Goal: Task Accomplishment & Management: Manage account settings

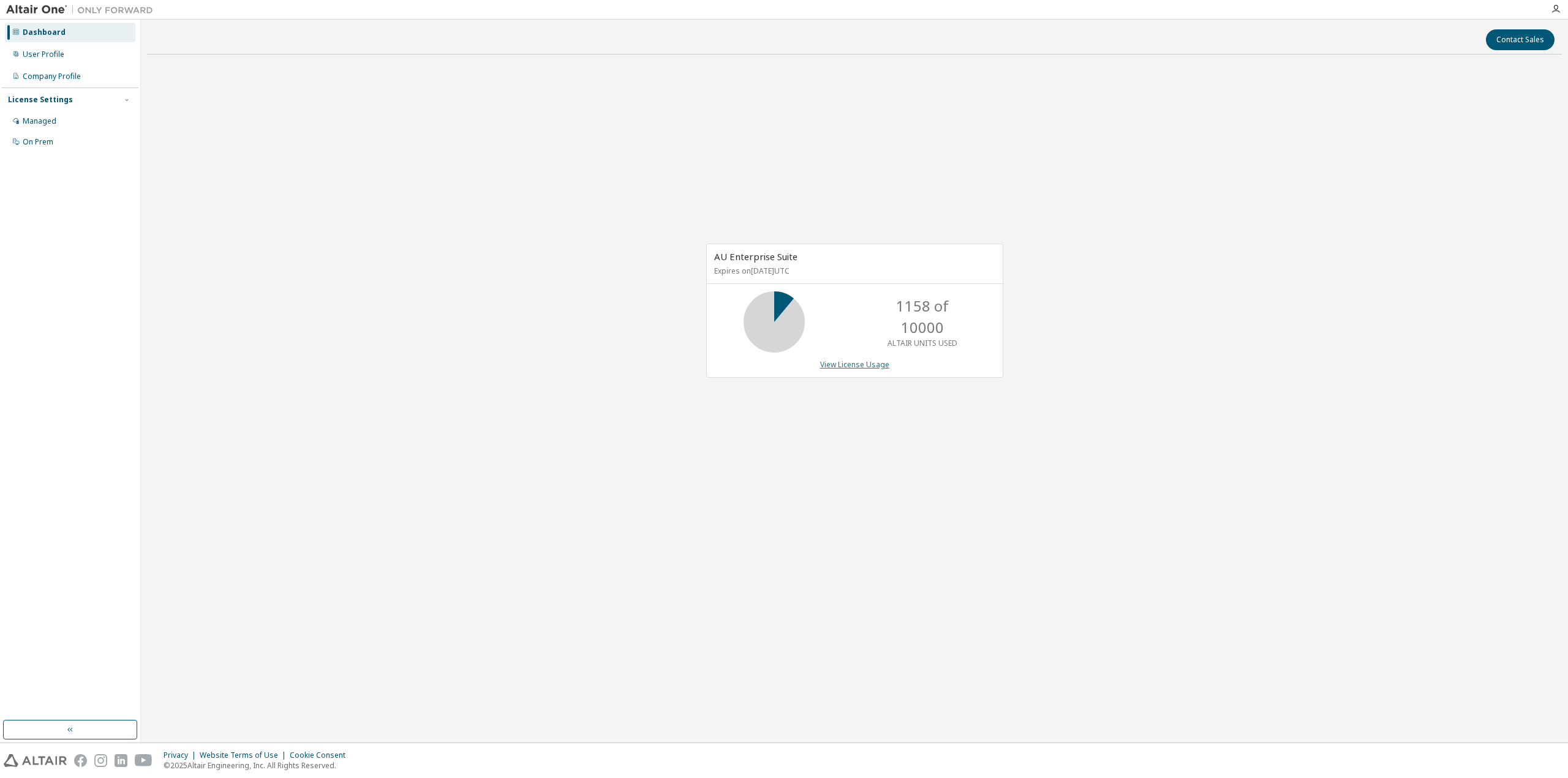
click at [867, 366] on link "View License Usage" at bounding box center [855, 364] width 69 height 10
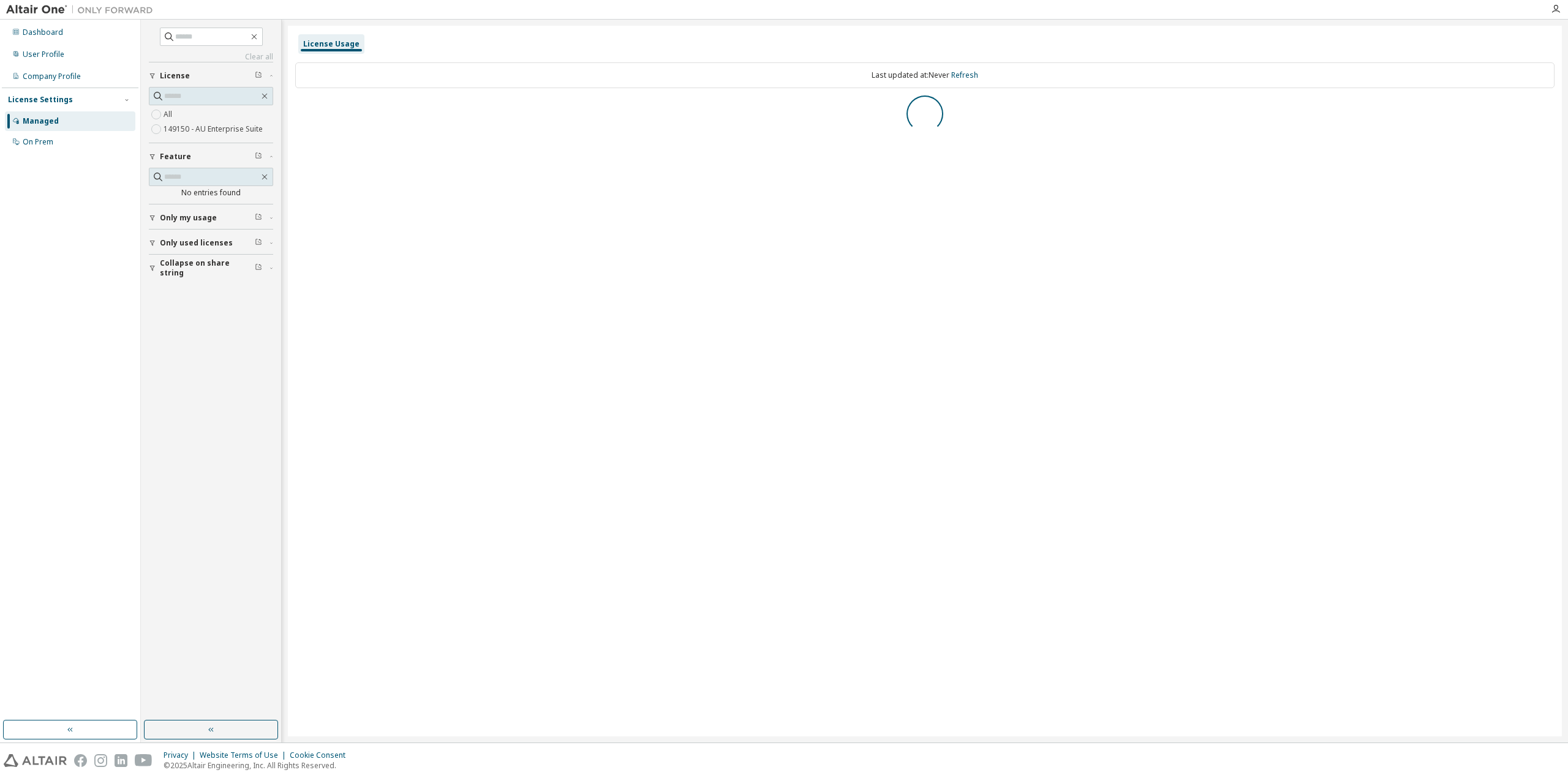
click at [209, 218] on span "Only my usage" at bounding box center [188, 218] width 57 height 10
click at [204, 330] on span "Only my usage" at bounding box center [188, 331] width 57 height 10
click at [299, 107] on icon "button" at bounding box center [299, 109] width 8 height 8
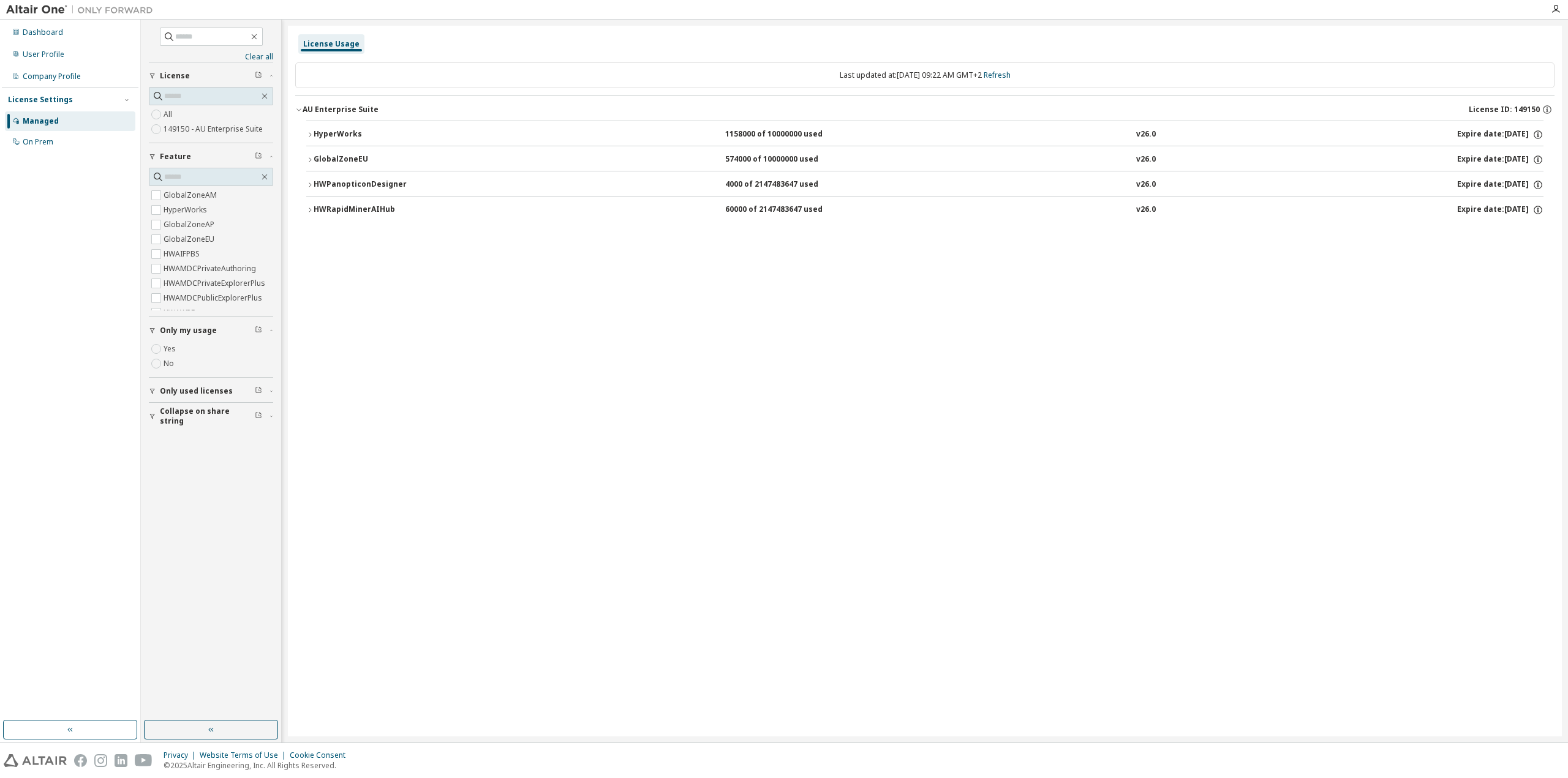
click at [310, 209] on icon "button" at bounding box center [310, 210] width 8 height 8
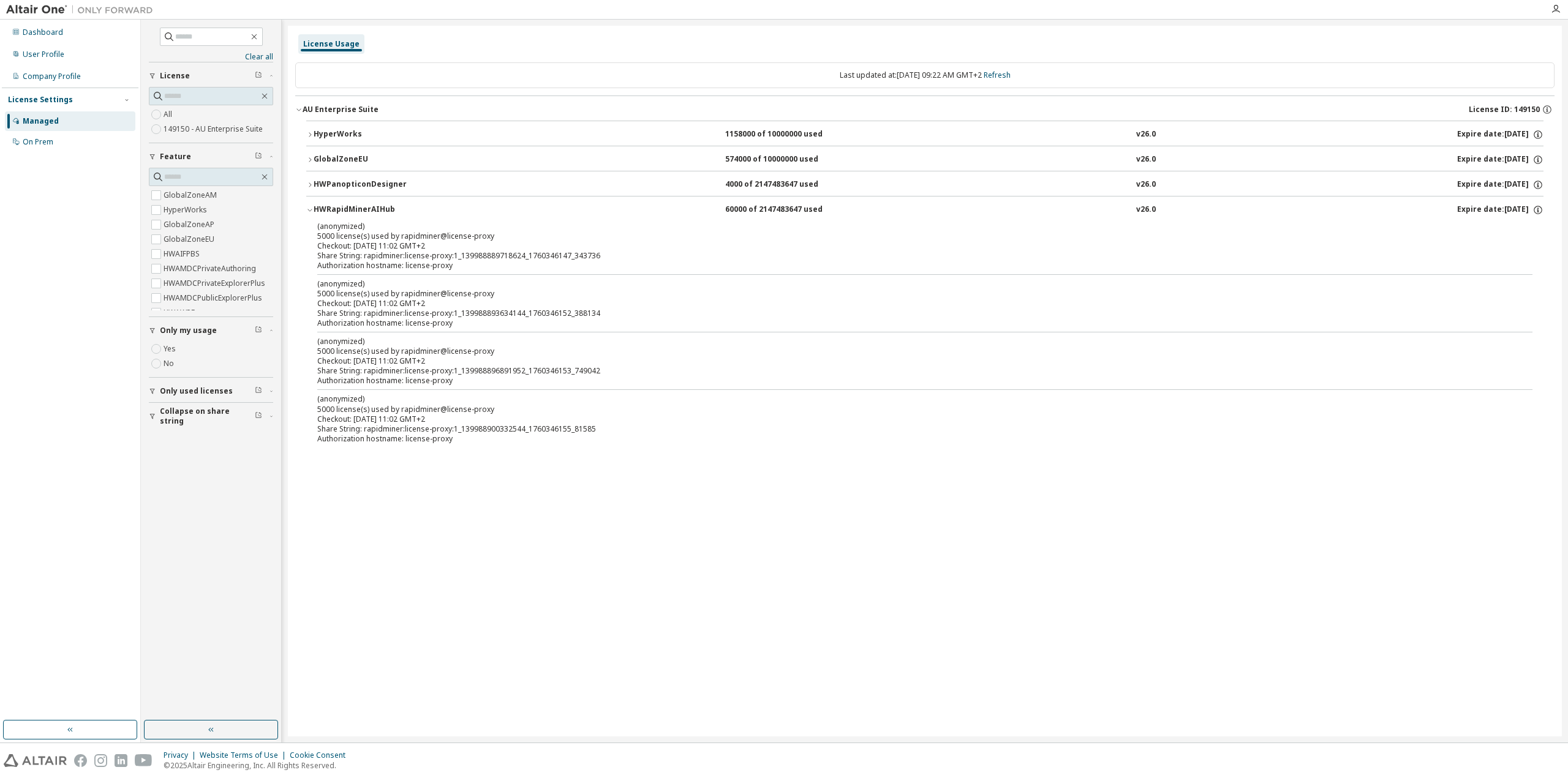
click at [316, 184] on div "HWPanopticonDesigner" at bounding box center [369, 184] width 110 height 11
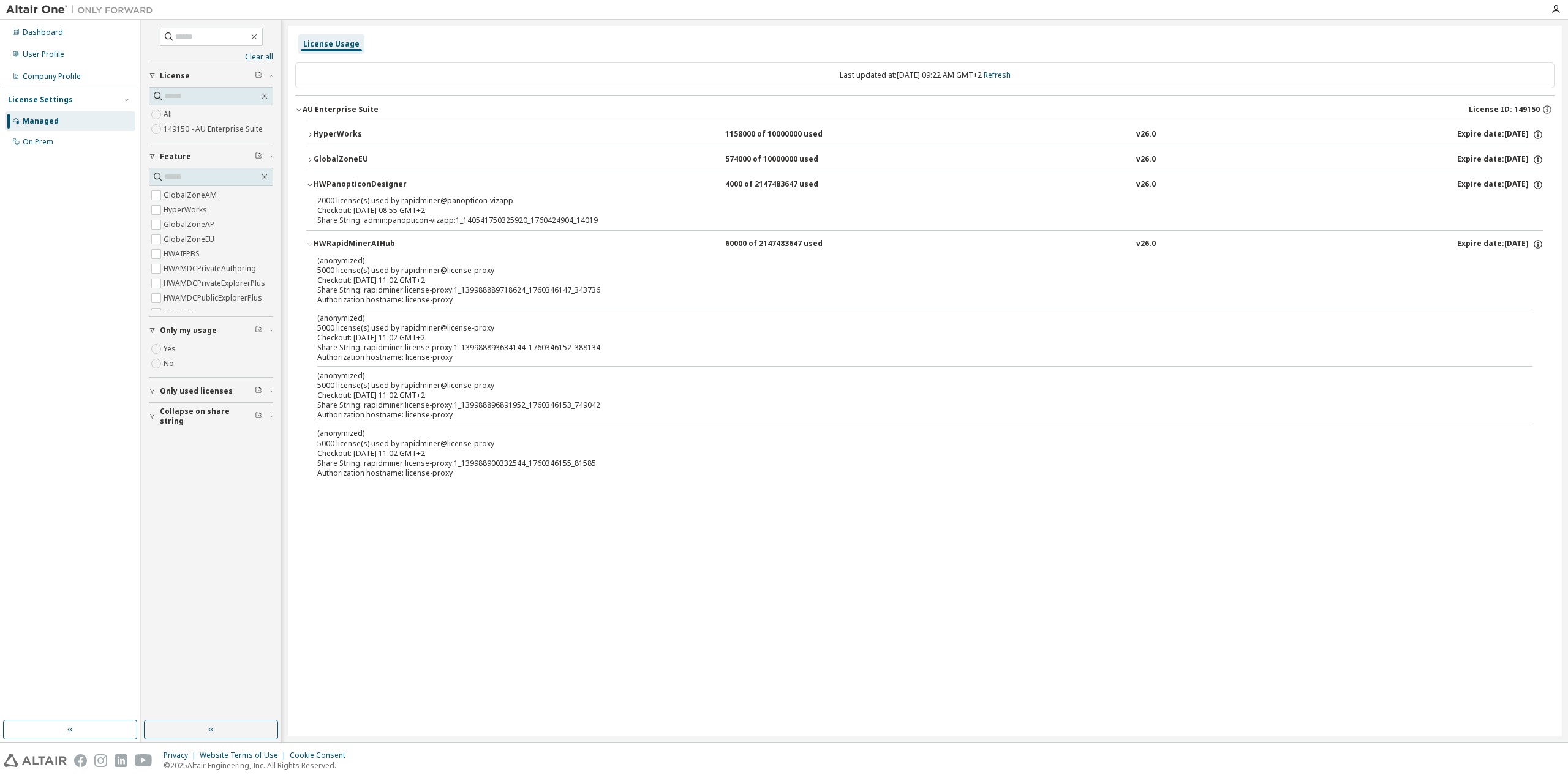
click at [309, 158] on icon "button" at bounding box center [310, 160] width 8 height 8
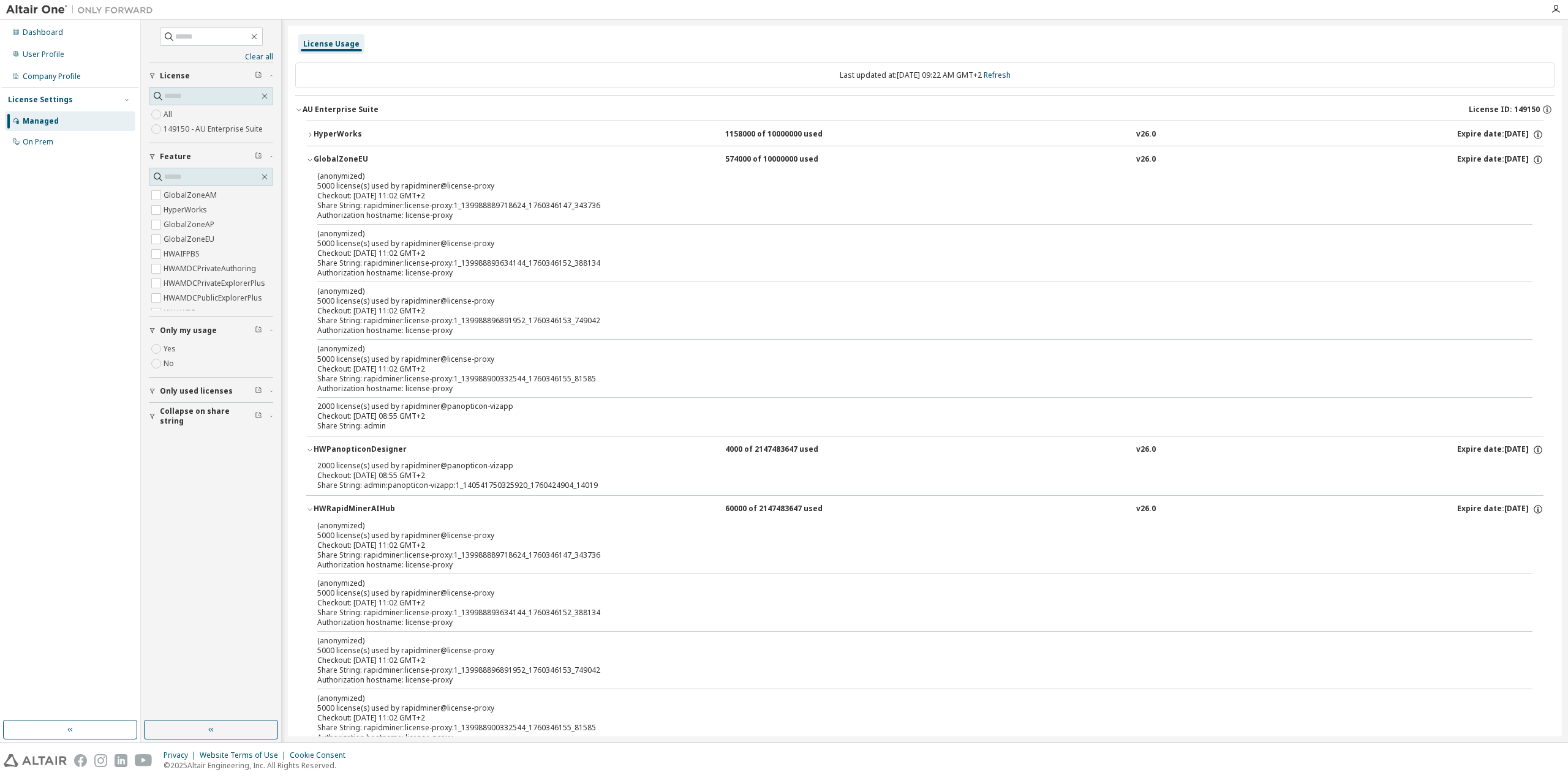
click at [309, 158] on icon "button" at bounding box center [310, 160] width 8 height 8
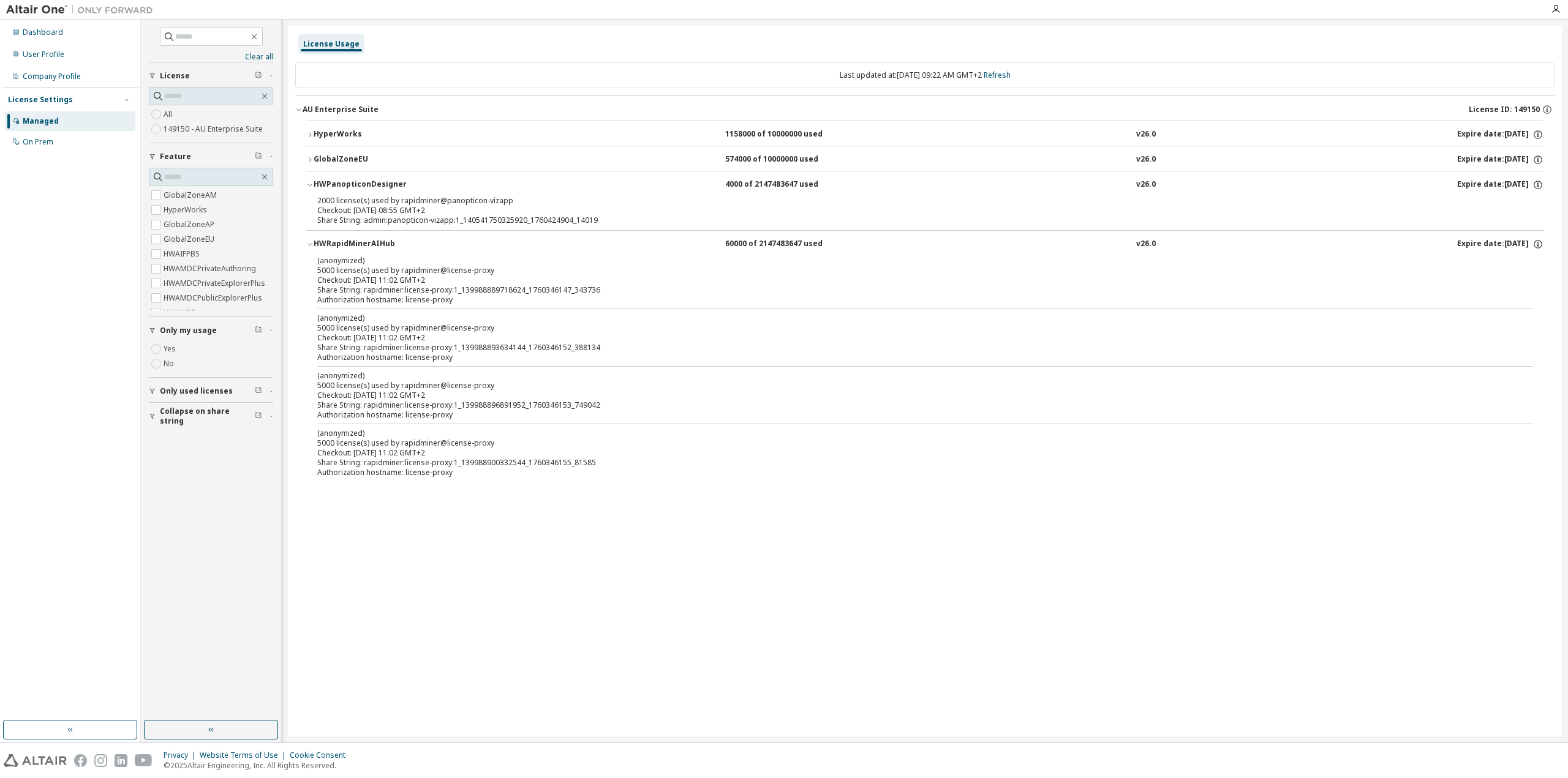
click at [310, 136] on icon "button" at bounding box center [310, 134] width 8 height 8
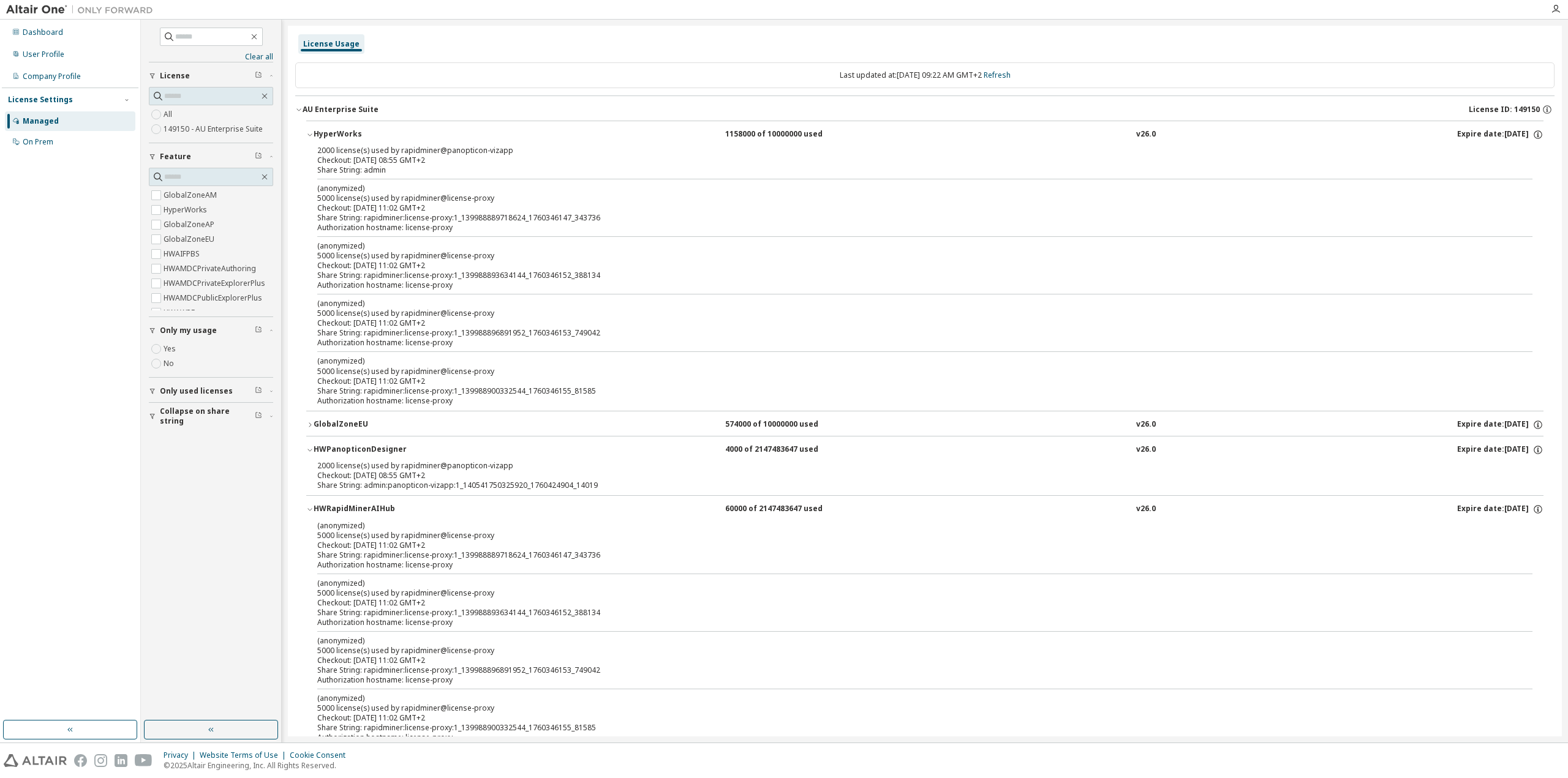
click at [310, 136] on icon "button" at bounding box center [310, 134] width 8 height 8
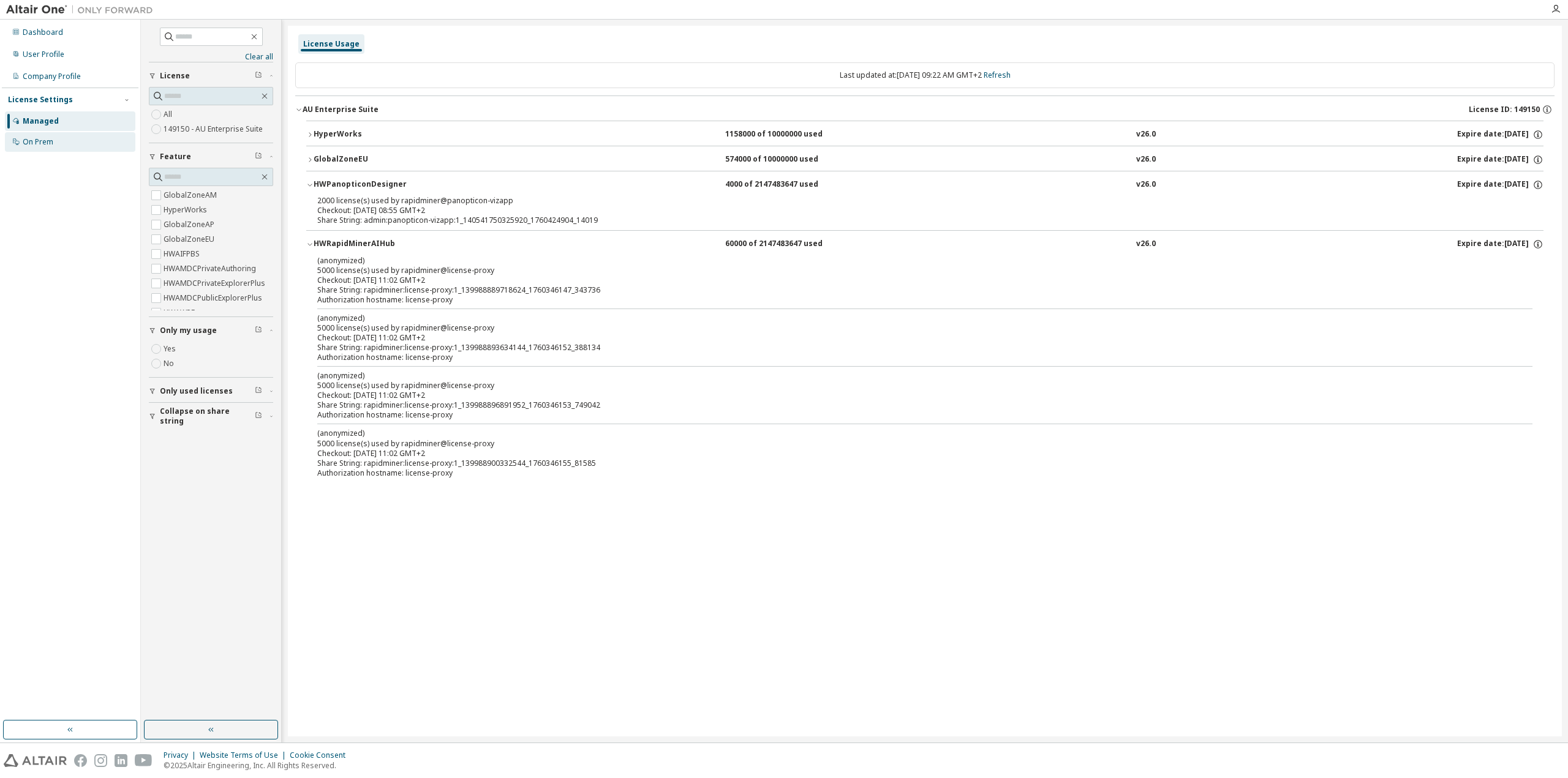
click at [56, 138] on div "On Prem" at bounding box center [70, 141] width 130 height 19
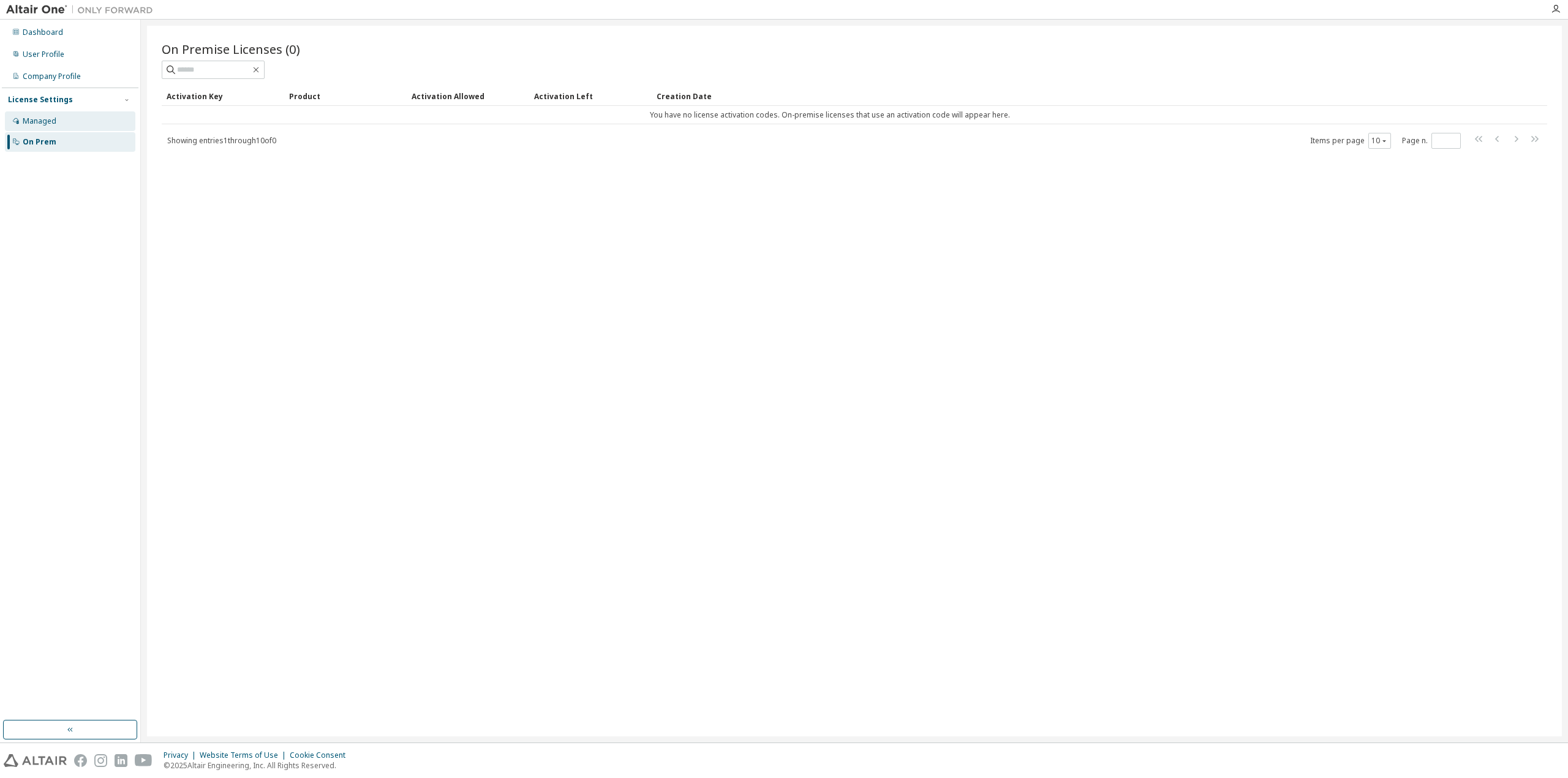
click at [57, 123] on div "Managed" at bounding box center [70, 121] width 130 height 19
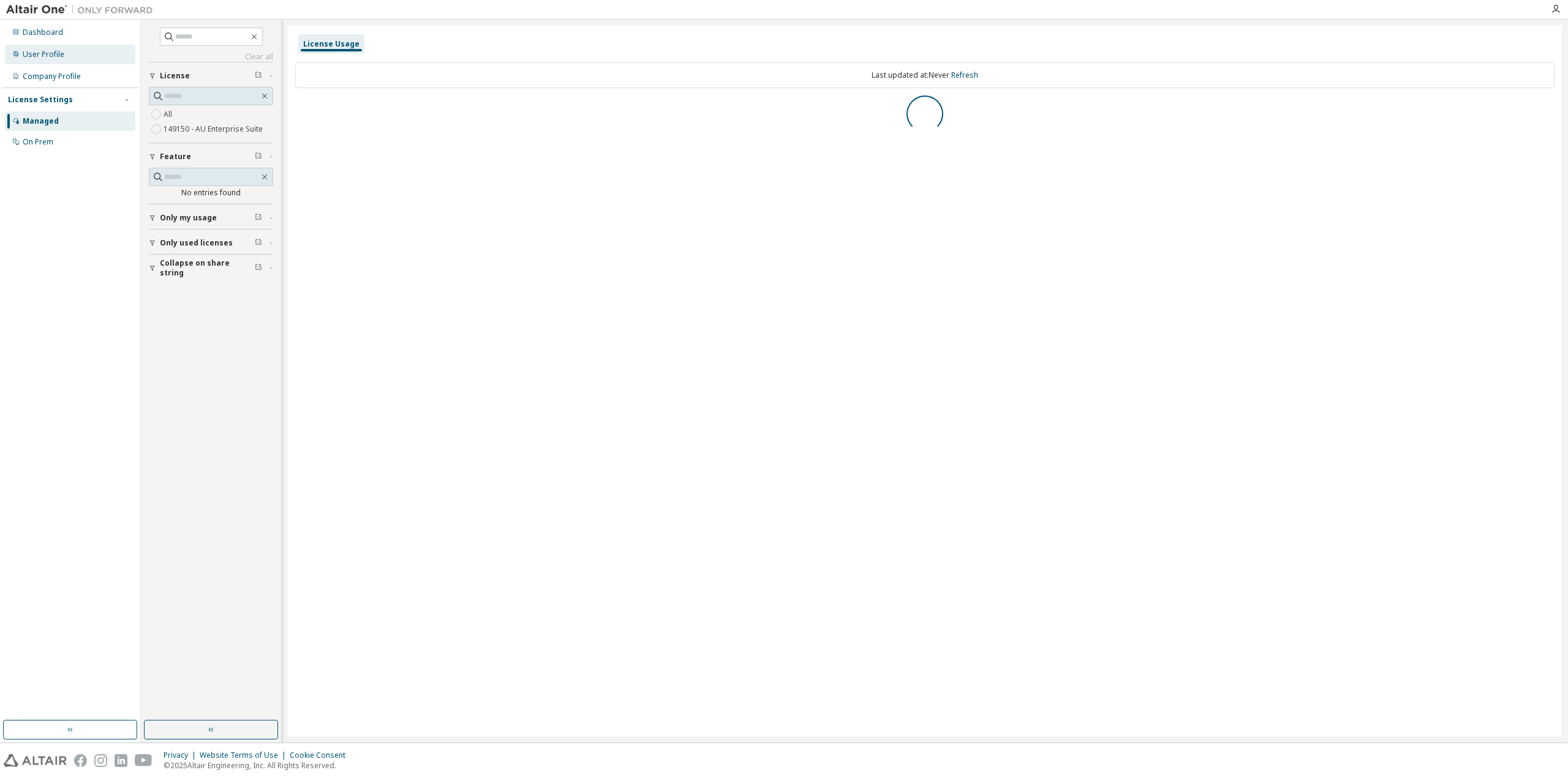
click at [61, 57] on div "User Profile" at bounding box center [43, 55] width 41 height 10
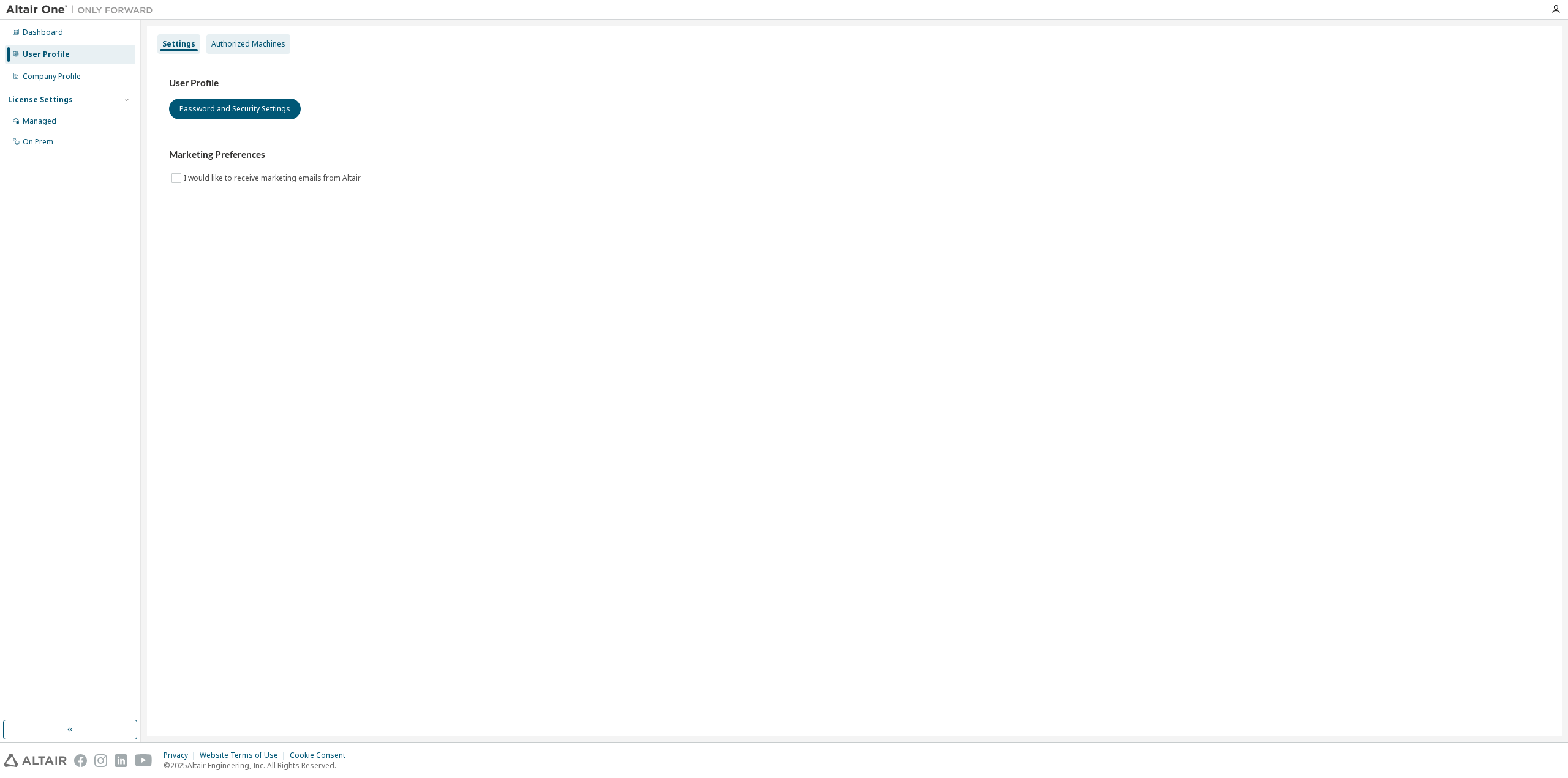
click at [257, 47] on div "Authorized Machines" at bounding box center [249, 44] width 74 height 10
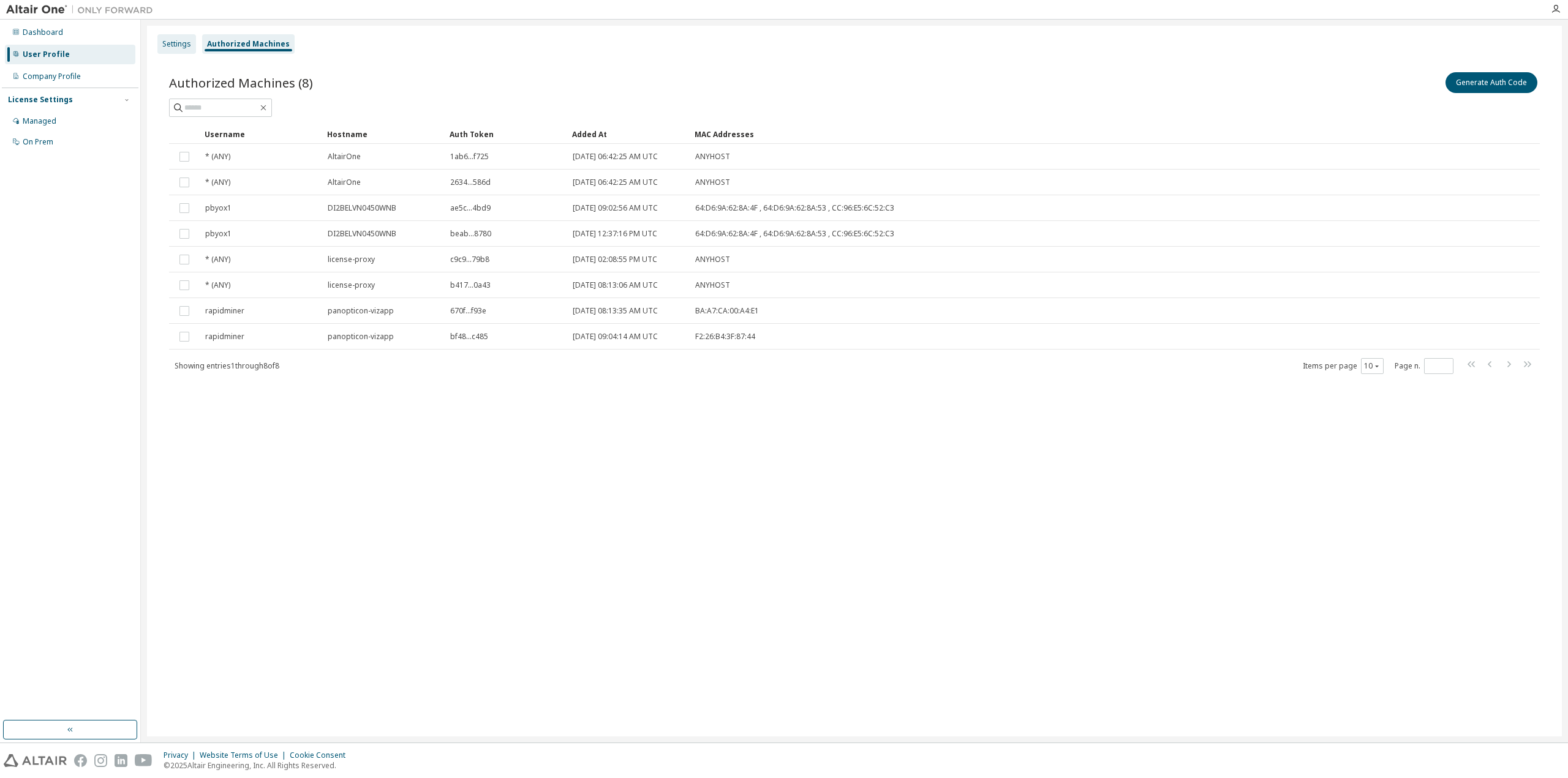
click at [182, 52] on div "Settings" at bounding box center [177, 44] width 39 height 19
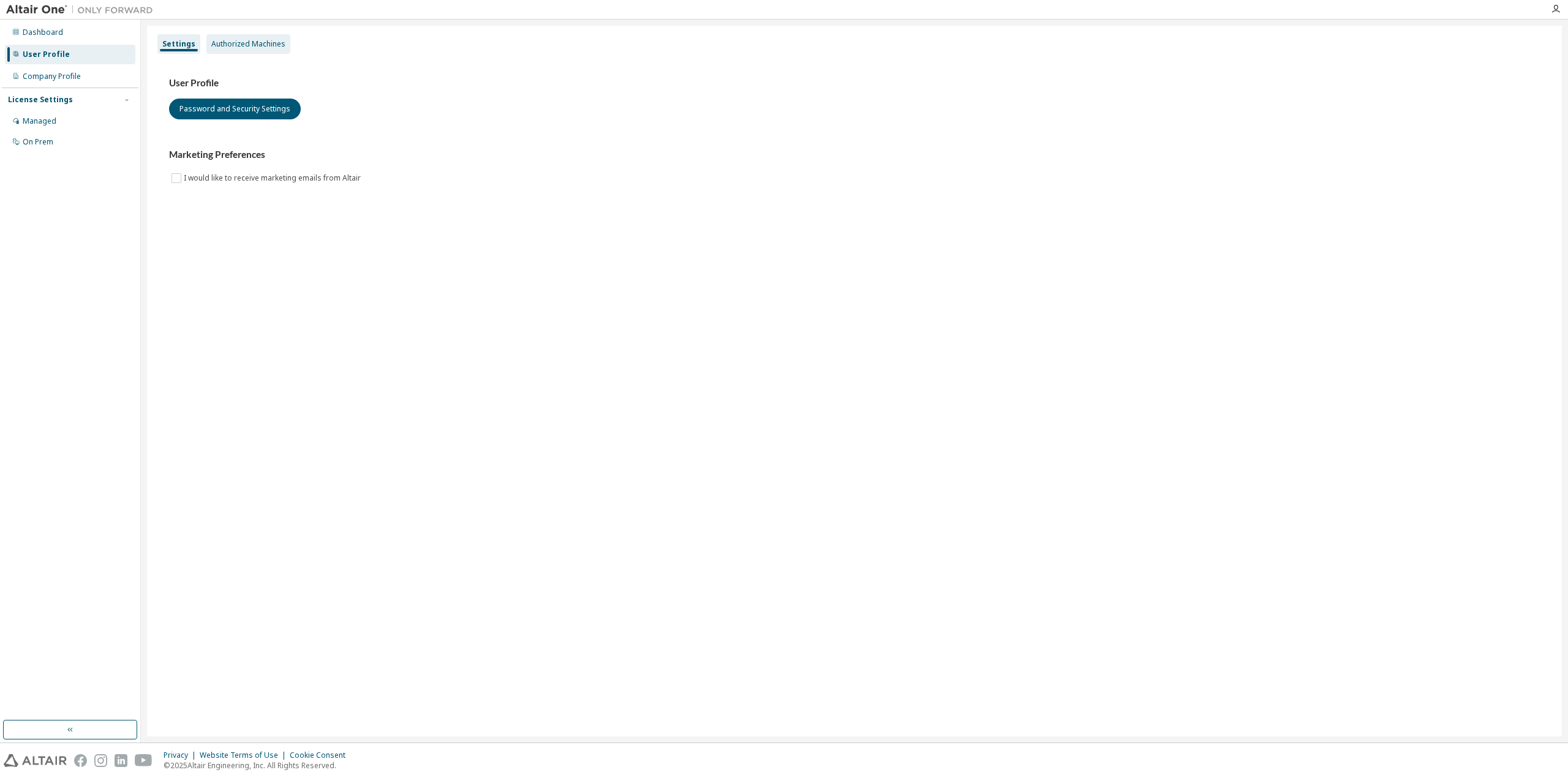
click at [235, 44] on div "Authorized Machines" at bounding box center [249, 44] width 74 height 10
